Goal: Task Accomplishment & Management: Complete application form

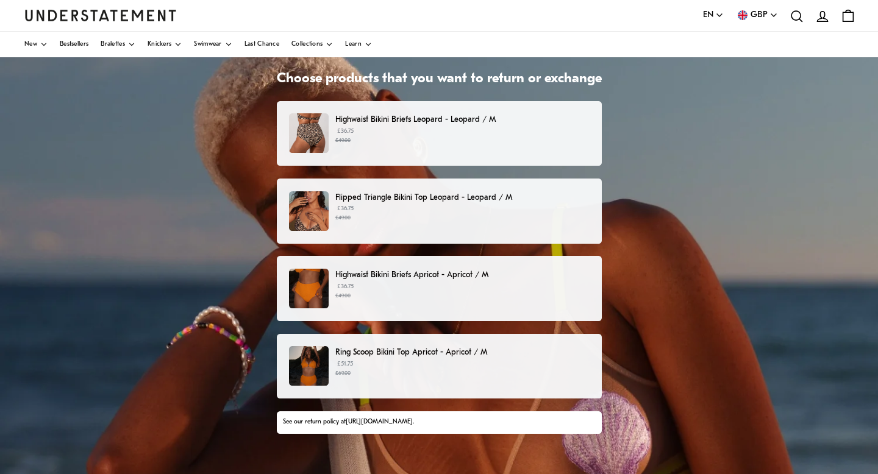
scroll to position [56, 0]
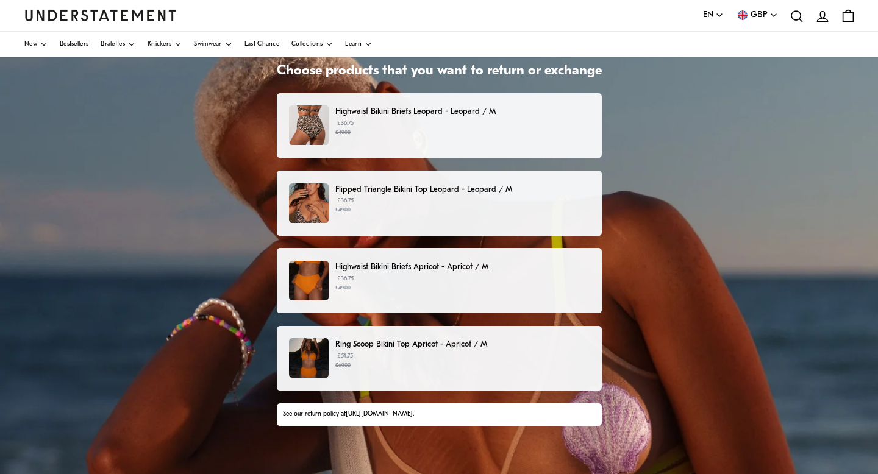
click at [401, 199] on p "£36.75 £49.00" at bounding box center [462, 205] width 254 height 18
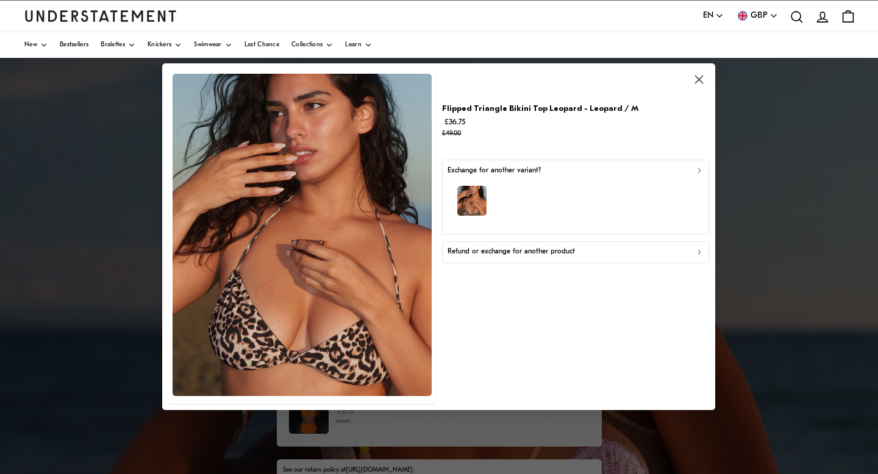
click at [567, 255] on p "Refund or exchange for another product" at bounding box center [510, 253] width 127 height 12
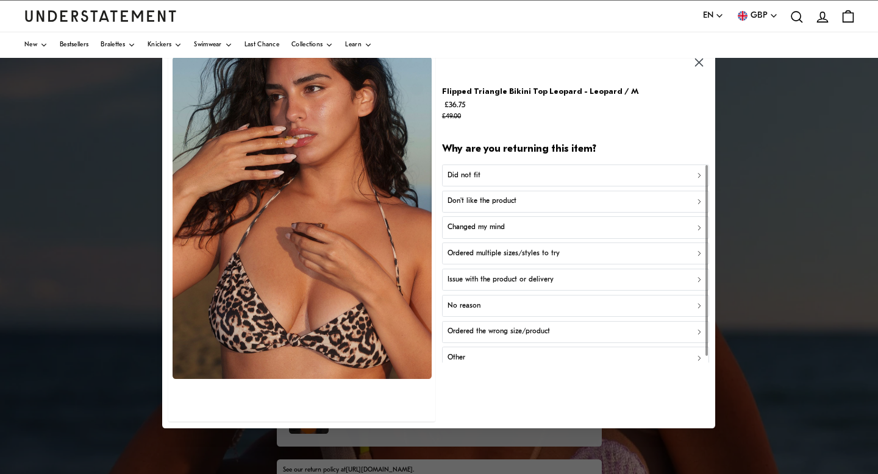
click at [513, 204] on p "Don't like the product" at bounding box center [481, 202] width 69 height 12
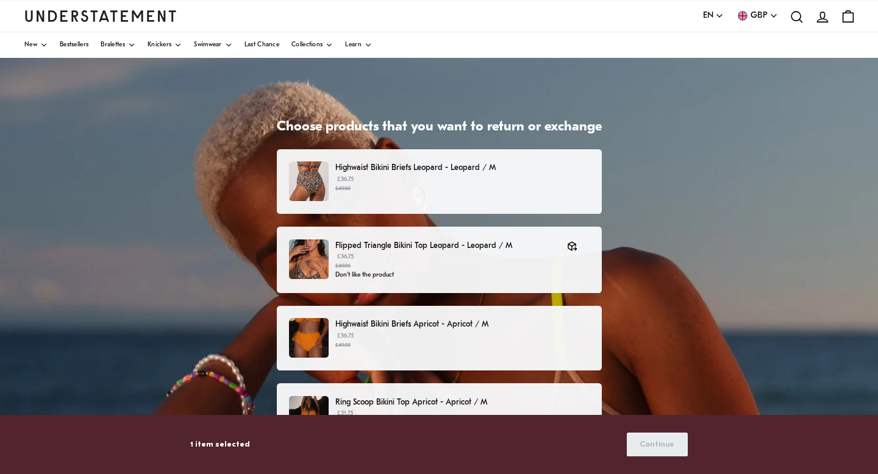
click at [466, 200] on div "Highwaist Bikini Briefs Leopard - Leopard / M £36.75 £49.00" at bounding box center [438, 182] width 299 height 40
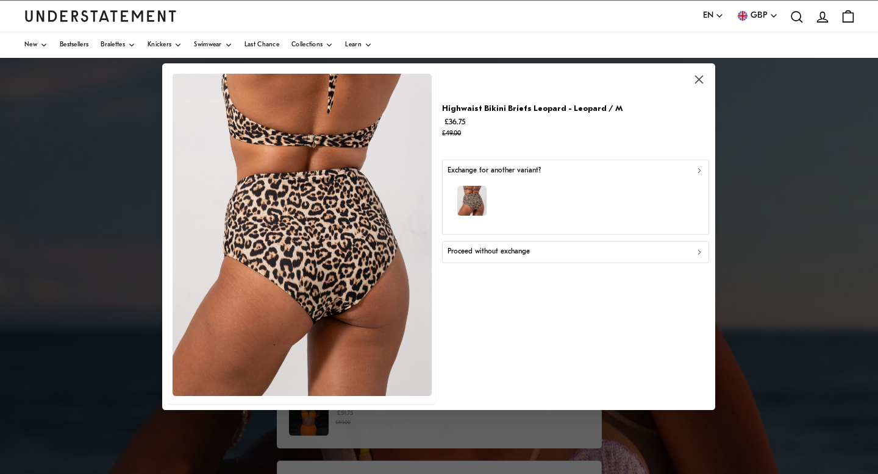
click at [487, 255] on p "Proceed without exchange" at bounding box center [488, 253] width 82 height 12
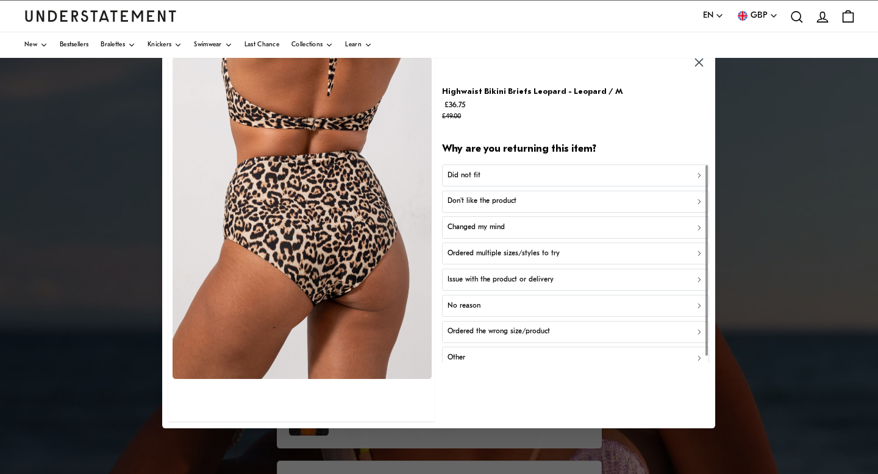
click at [488, 206] on p "Don't like the product" at bounding box center [481, 202] width 69 height 12
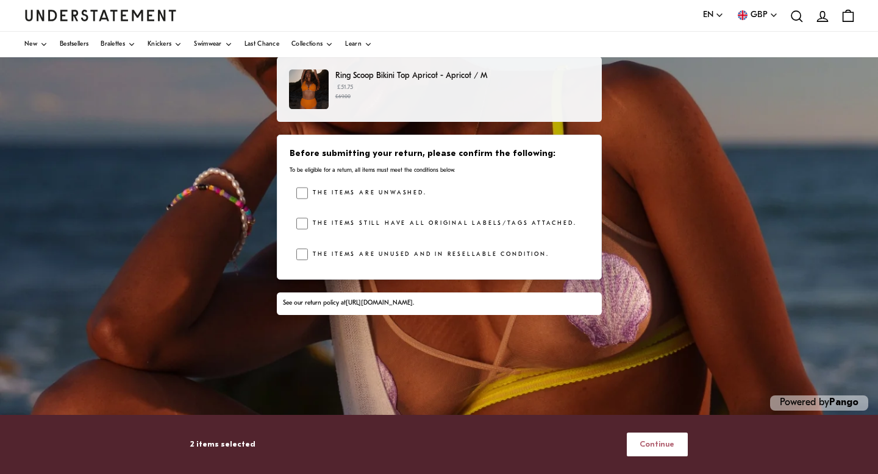
scroll to position [193, 0]
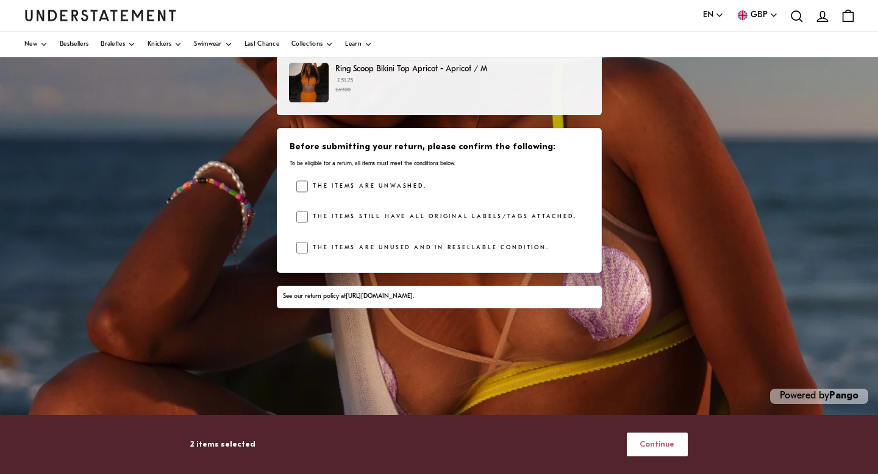
click at [659, 446] on span "Continue" at bounding box center [656, 444] width 35 height 23
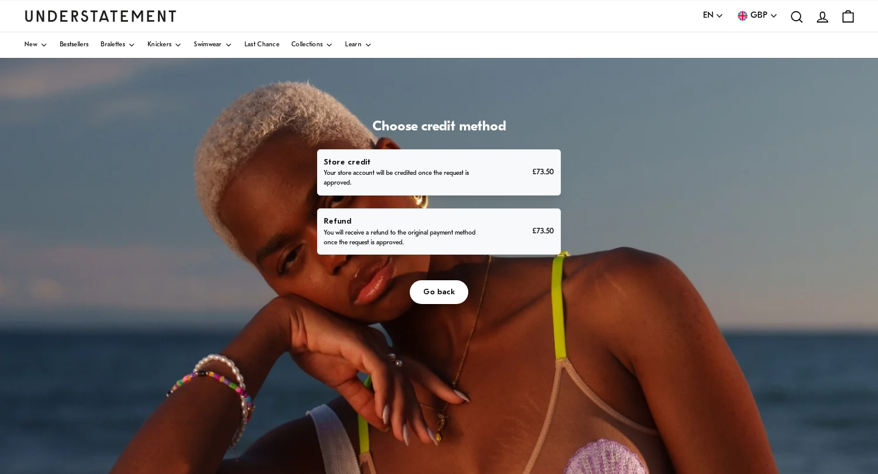
click at [401, 232] on p "You will receive a refund to the original payment method once the request is ap…" at bounding box center [402, 239] width 157 height 20
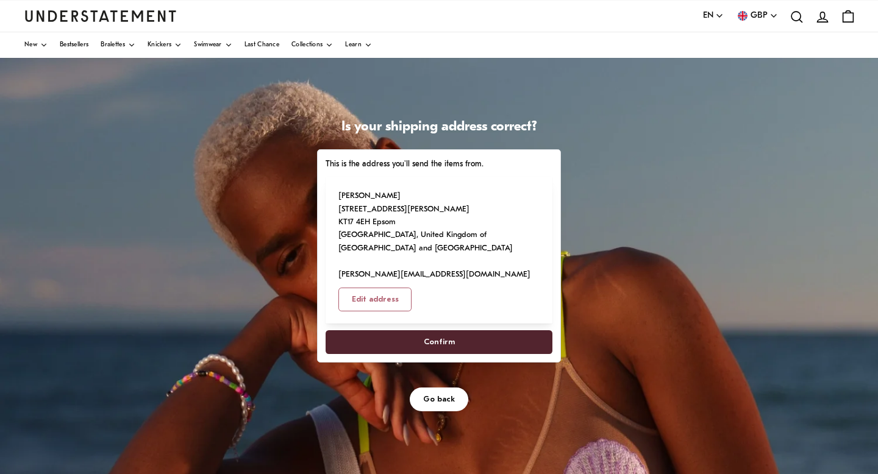
click at [433, 337] on span "Confirm" at bounding box center [439, 342] width 31 height 23
select select "**"
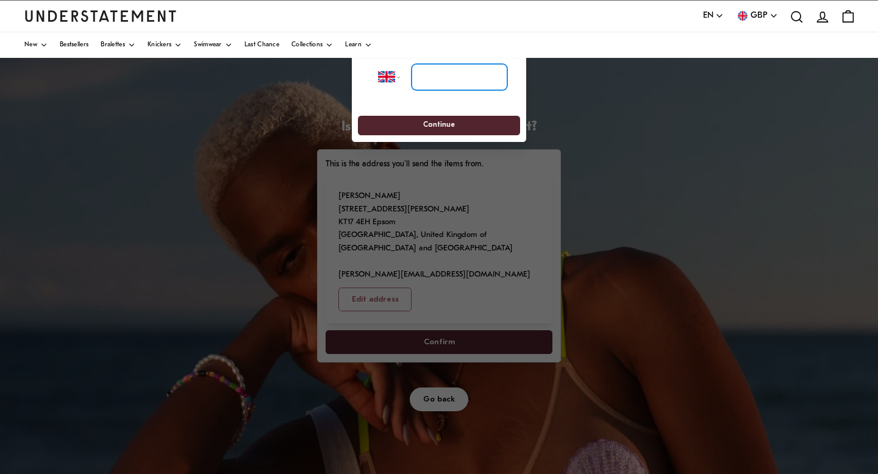
click at [451, 76] on input "tel" at bounding box center [459, 76] width 96 height 27
type input "**********"
click at [424, 120] on span "Continue" at bounding box center [439, 125] width 140 height 19
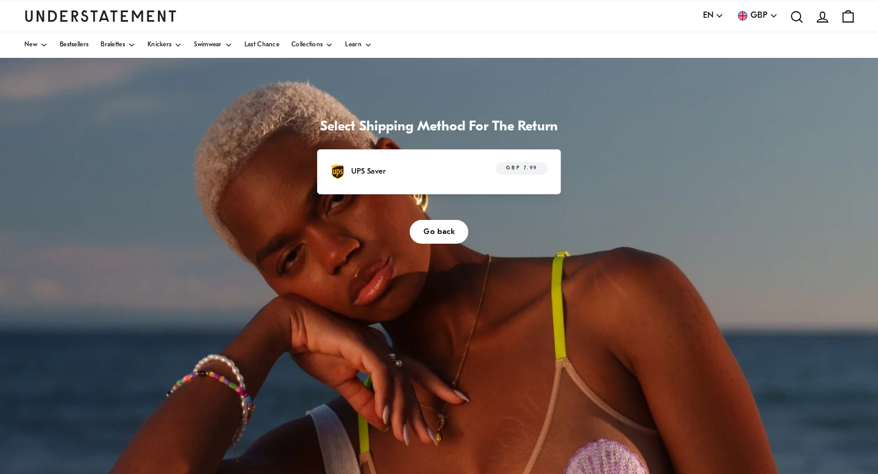
click at [422, 174] on div "UPS Saver GBP 7.99" at bounding box center [438, 171] width 217 height 19
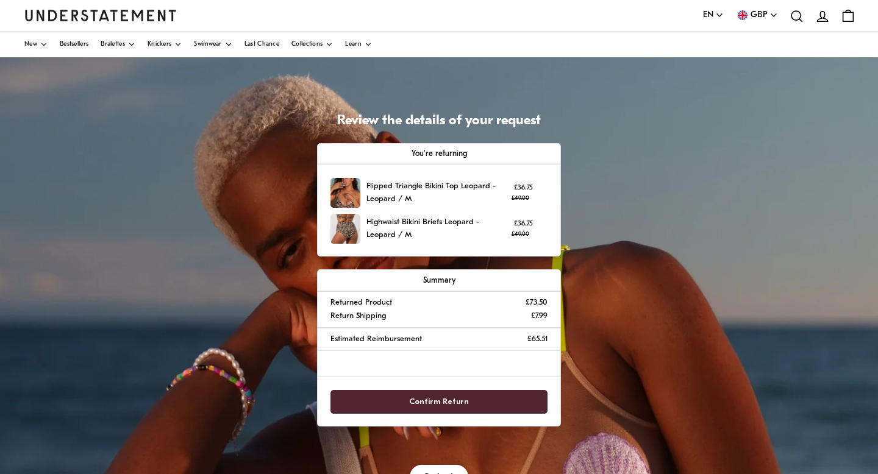
scroll to position [9, 0]
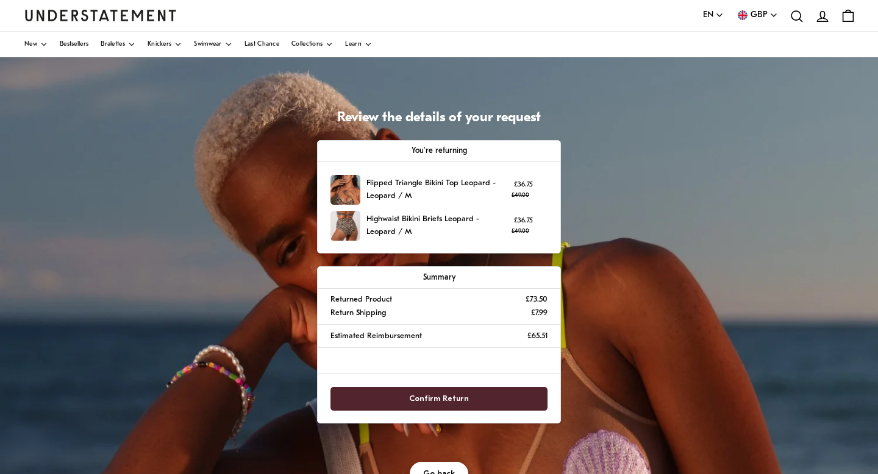
click at [437, 406] on span "Confirm Return" at bounding box center [439, 399] width 60 height 23
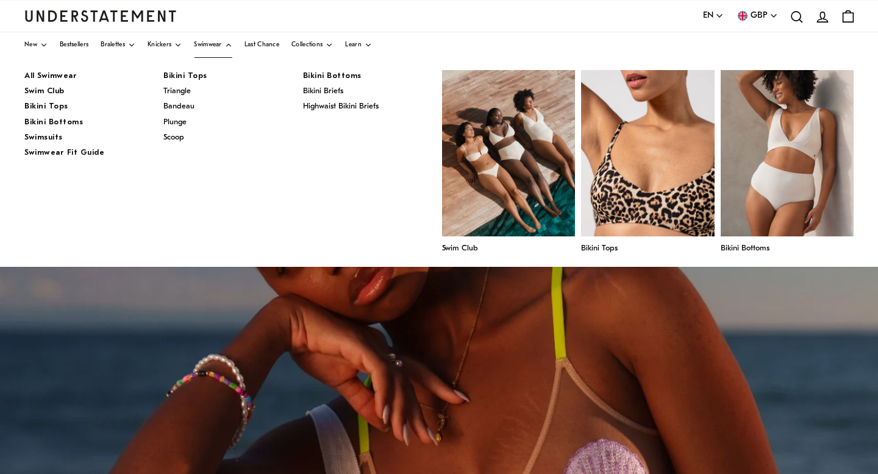
click at [176, 76] on span "Bikini Tops" at bounding box center [185, 76] width 44 height 12
click at [51, 106] on span "Bikini Tops" at bounding box center [46, 106] width 44 height 8
